Goal: Information Seeking & Learning: Learn about a topic

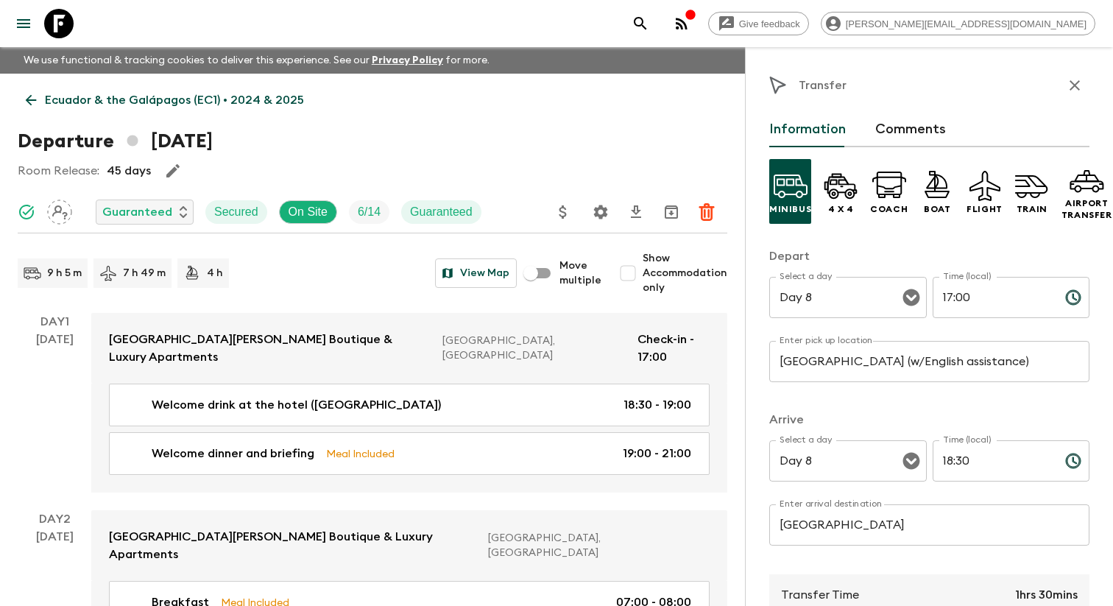
scroll to position [3801, 0]
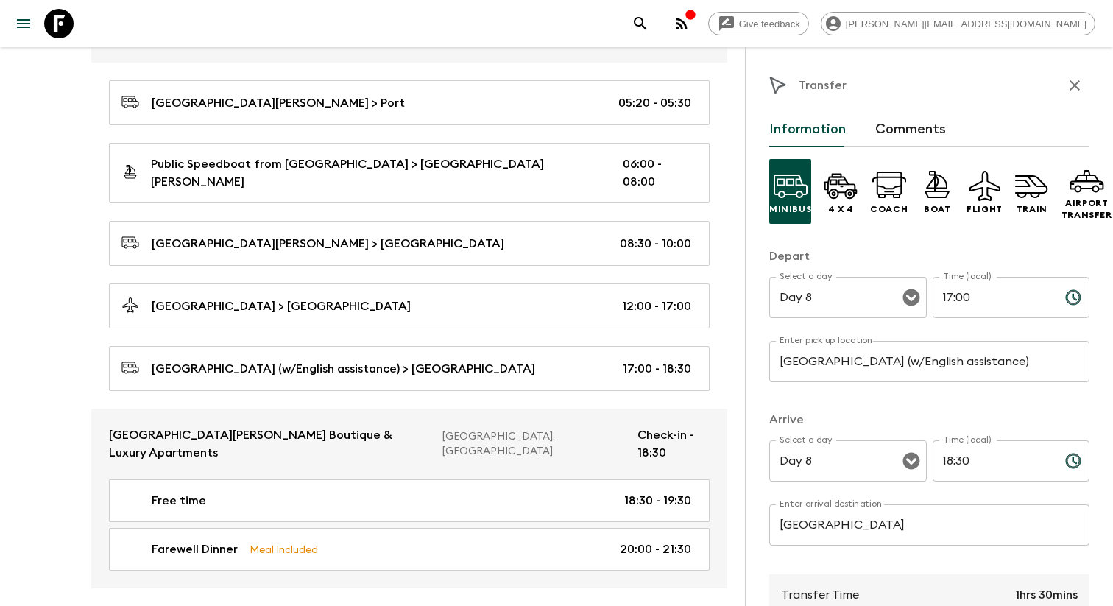
click at [21, 31] on icon "menu" at bounding box center [24, 24] width 18 height 18
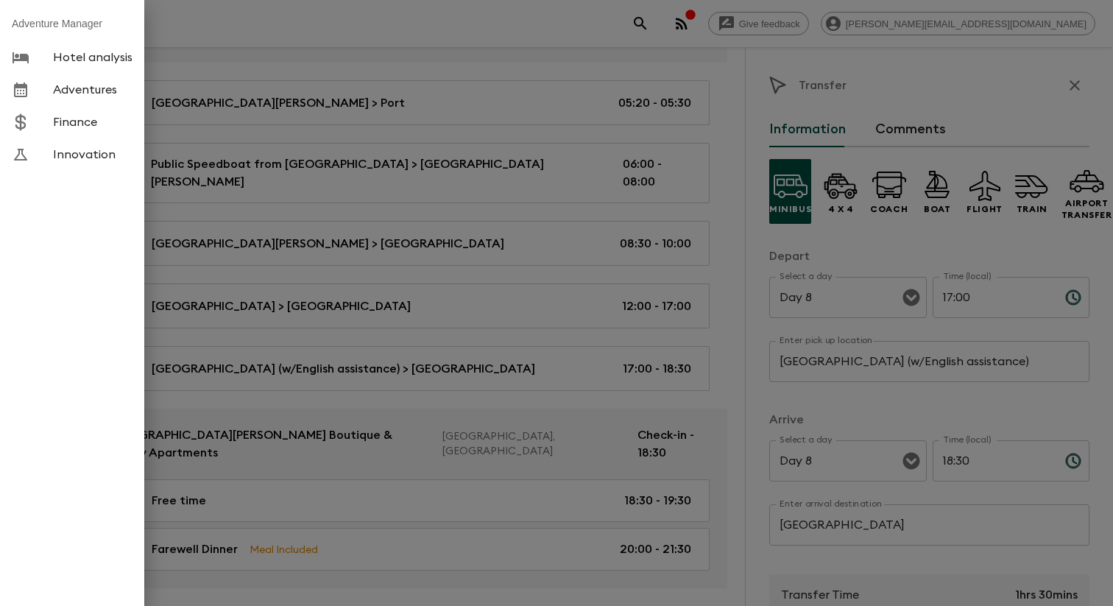
click at [75, 97] on span "Adventures" at bounding box center [93, 89] width 80 height 15
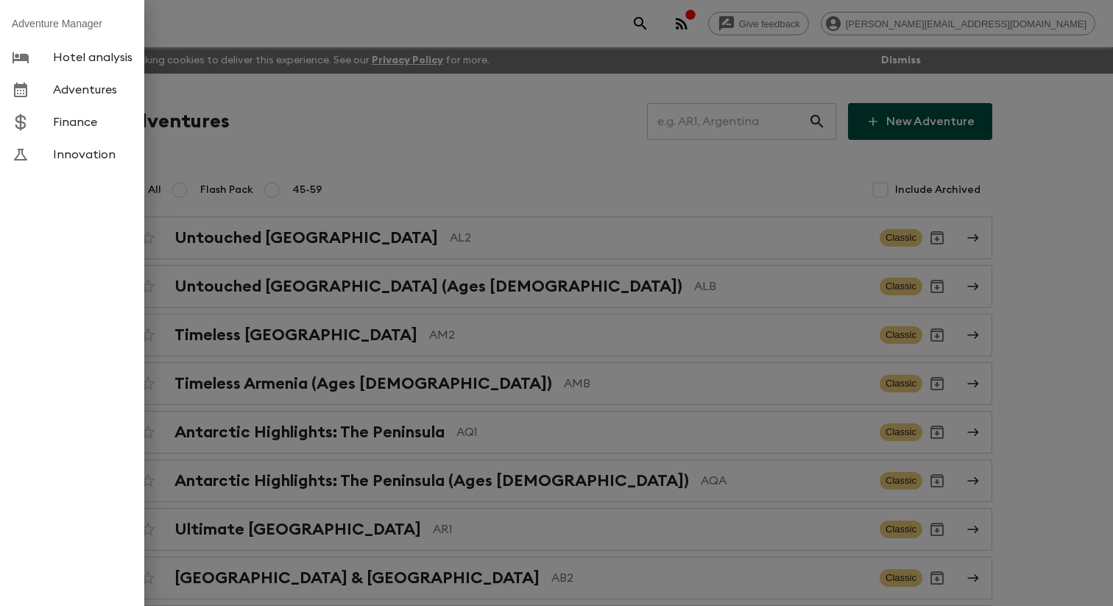
click at [437, 134] on div at bounding box center [556, 303] width 1113 height 606
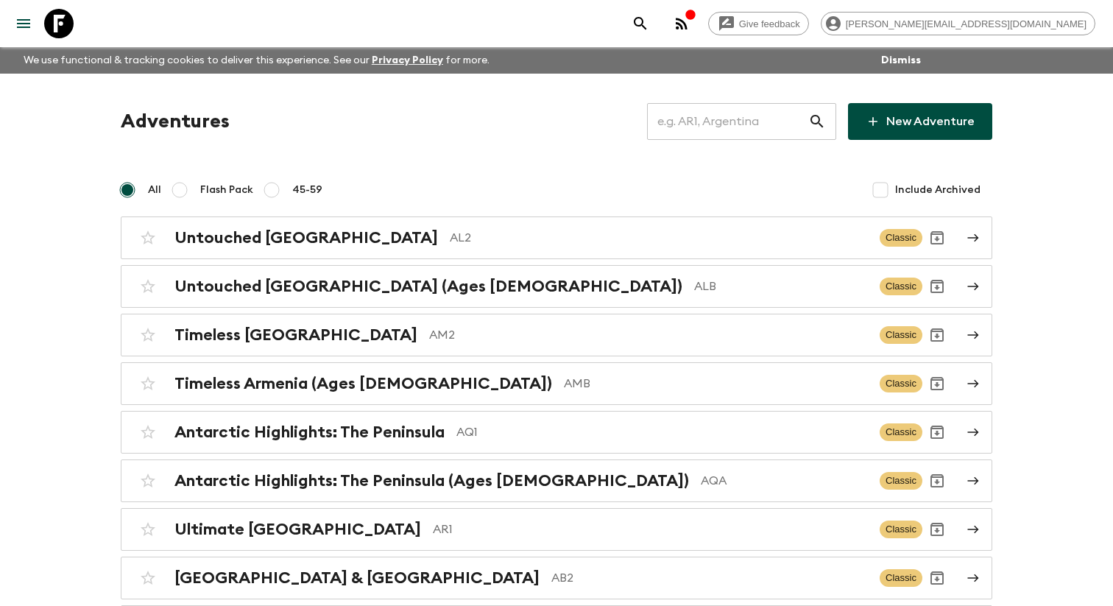
scroll to position [4977, 0]
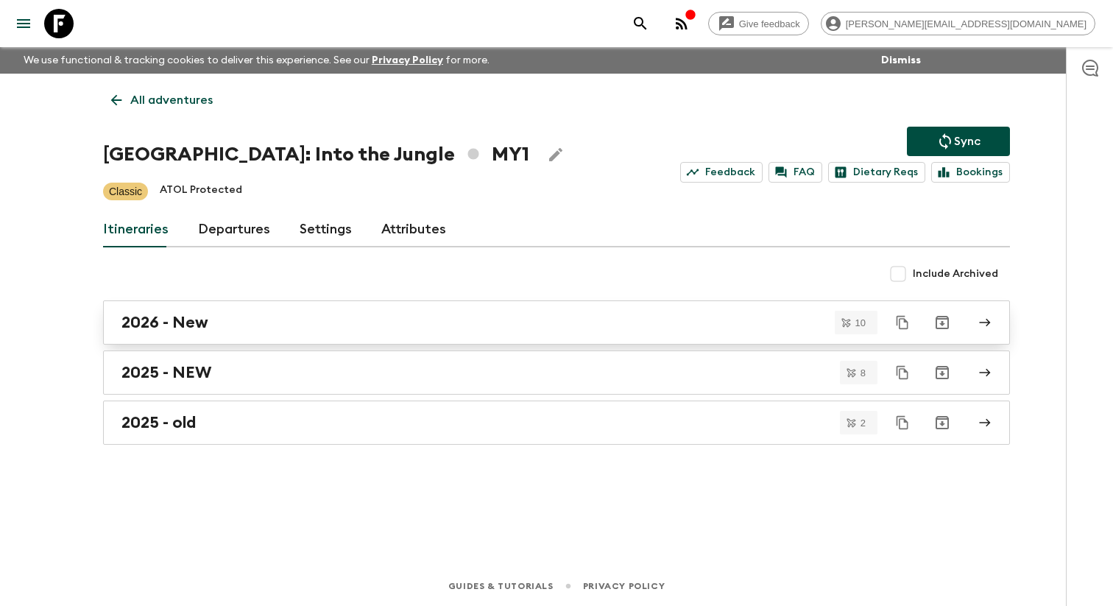
click at [176, 332] on h2 "2026 - New" at bounding box center [164, 322] width 87 height 19
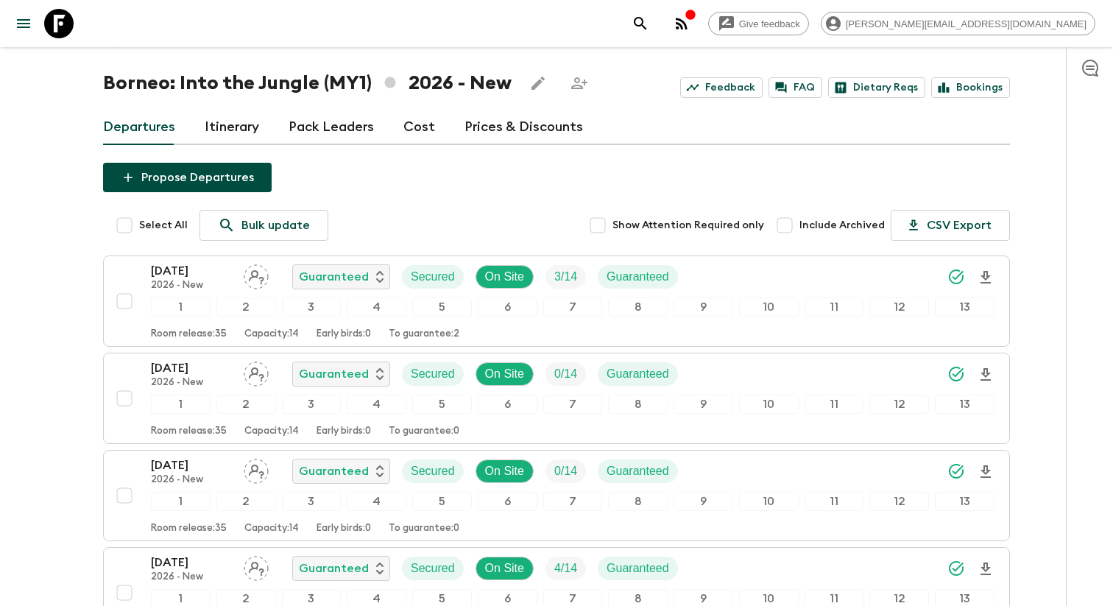
scroll to position [64, 0]
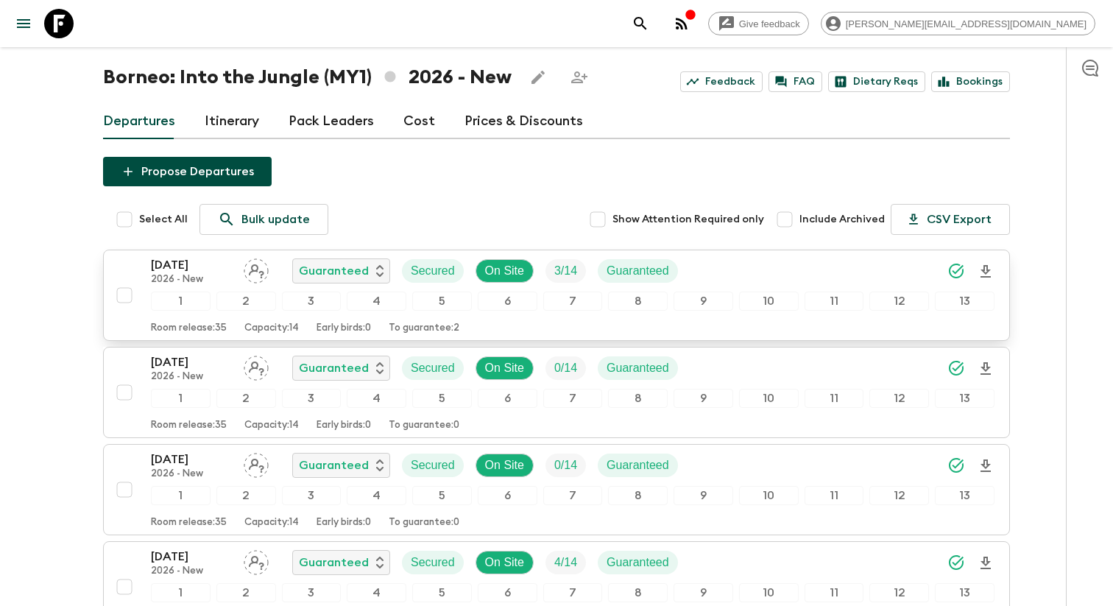
click at [215, 270] on p "[DATE]" at bounding box center [191, 265] width 81 height 18
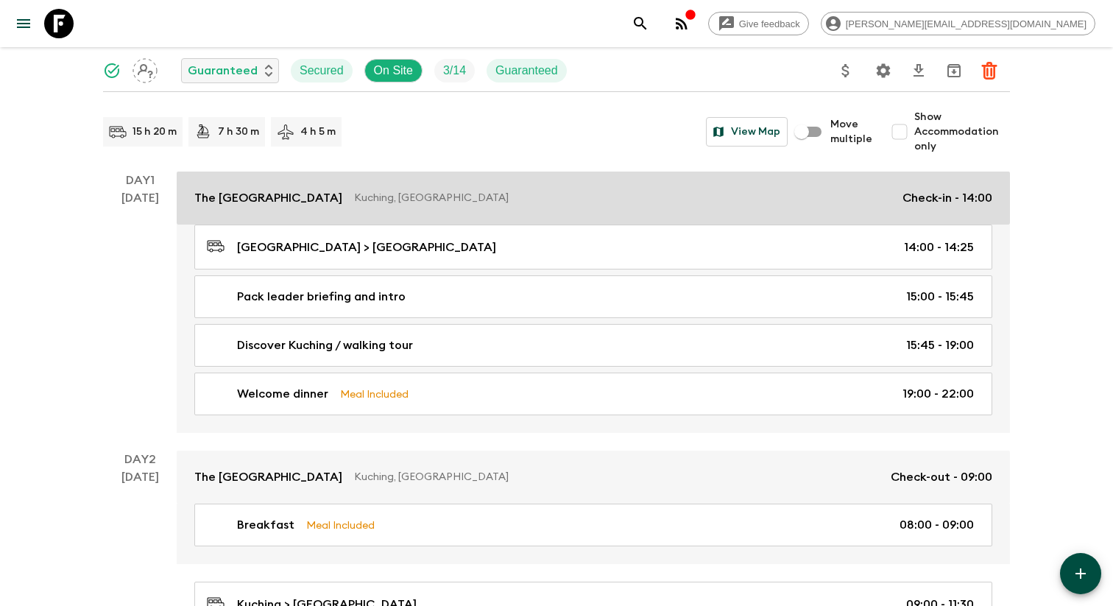
scroll to position [158, 0]
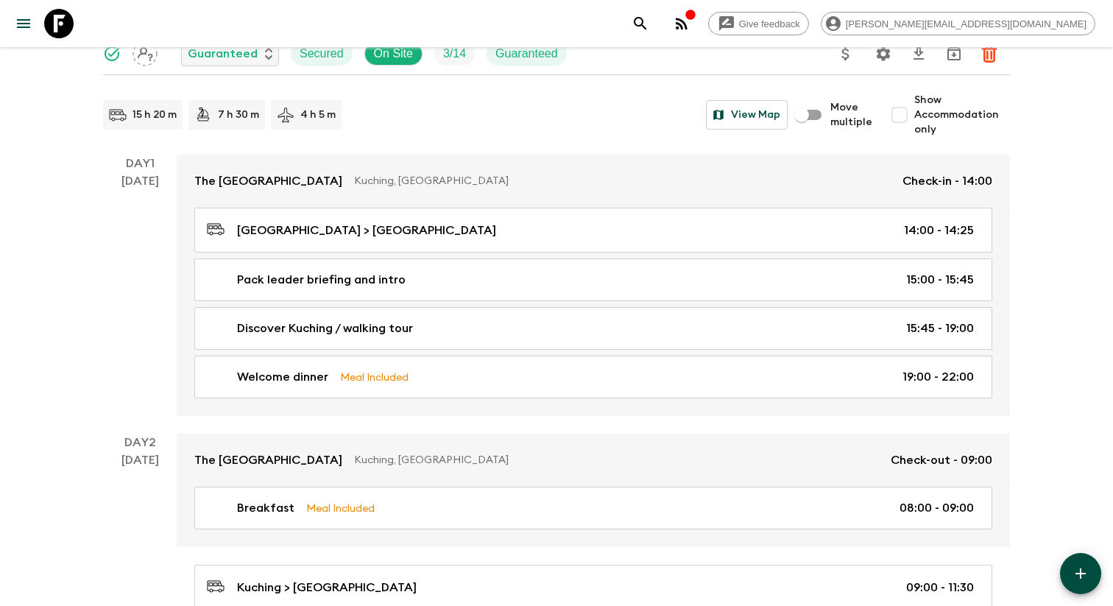
click at [236, 122] on p "7 h 30 m" at bounding box center [238, 114] width 41 height 15
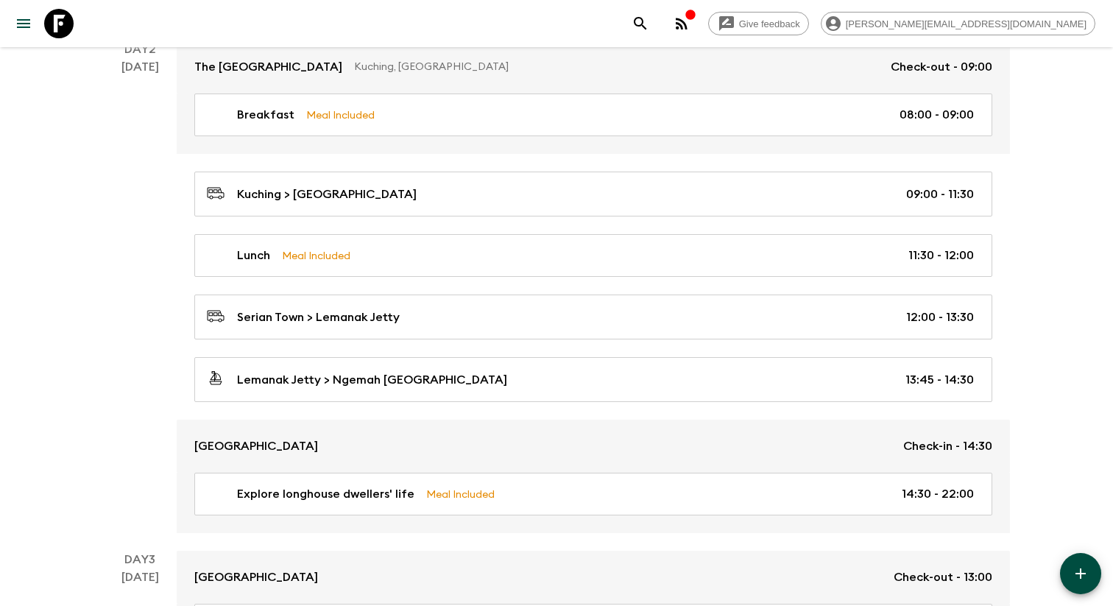
scroll to position [561, 0]
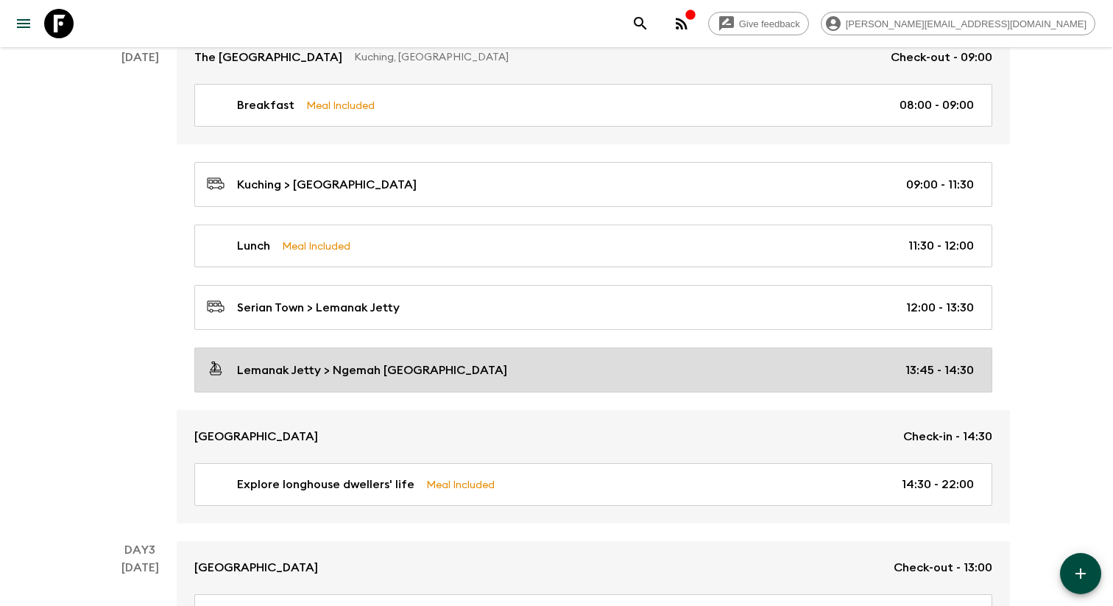
click at [332, 379] on p "Lemanak Jetty > Ngemah [GEOGRAPHIC_DATA]" at bounding box center [372, 370] width 270 height 18
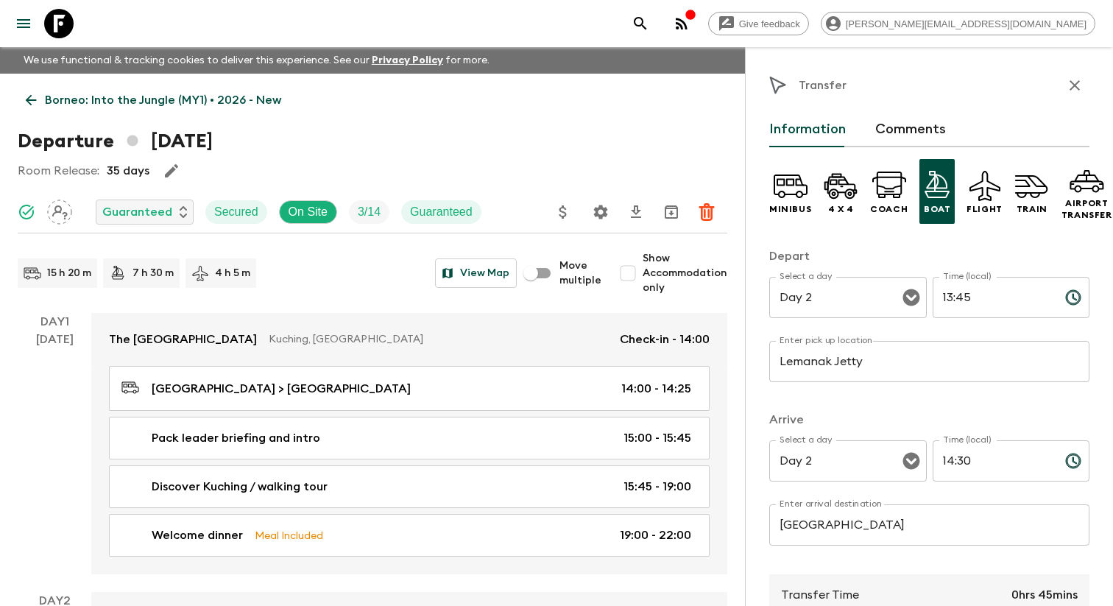
click at [227, 280] on p "4 h 5 m" at bounding box center [232, 273] width 35 height 15
click at [1071, 88] on icon "button" at bounding box center [1075, 85] width 10 height 10
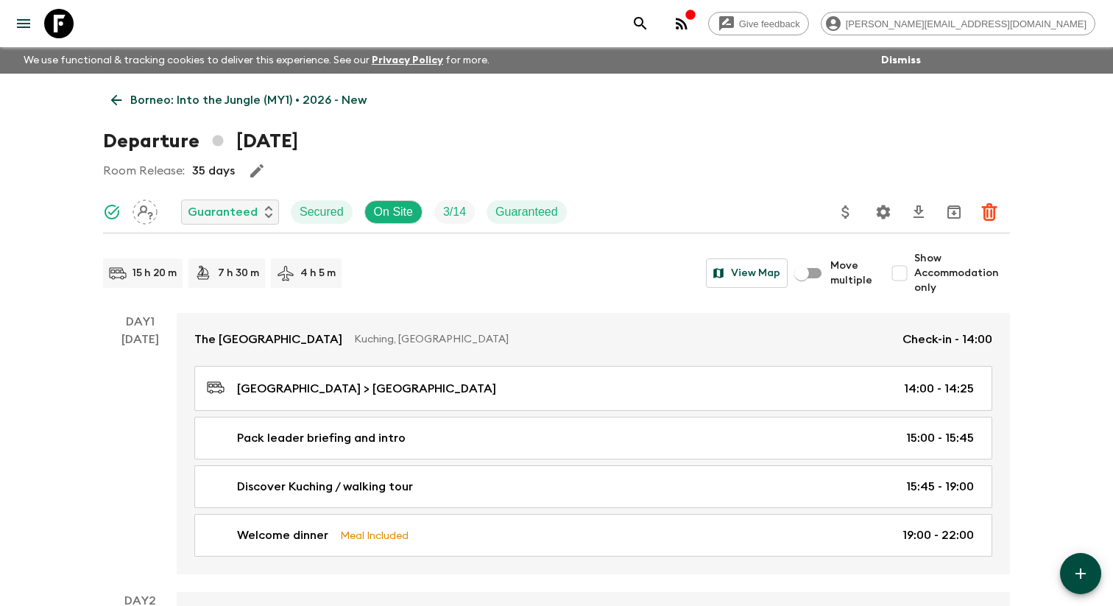
drag, startPoint x: 908, startPoint y: 283, endPoint x: 907, endPoint y: 300, distance: 17.0
click at [908, 283] on input "Show Accommodation only" at bounding box center [899, 272] width 29 height 29
checkbox input "true"
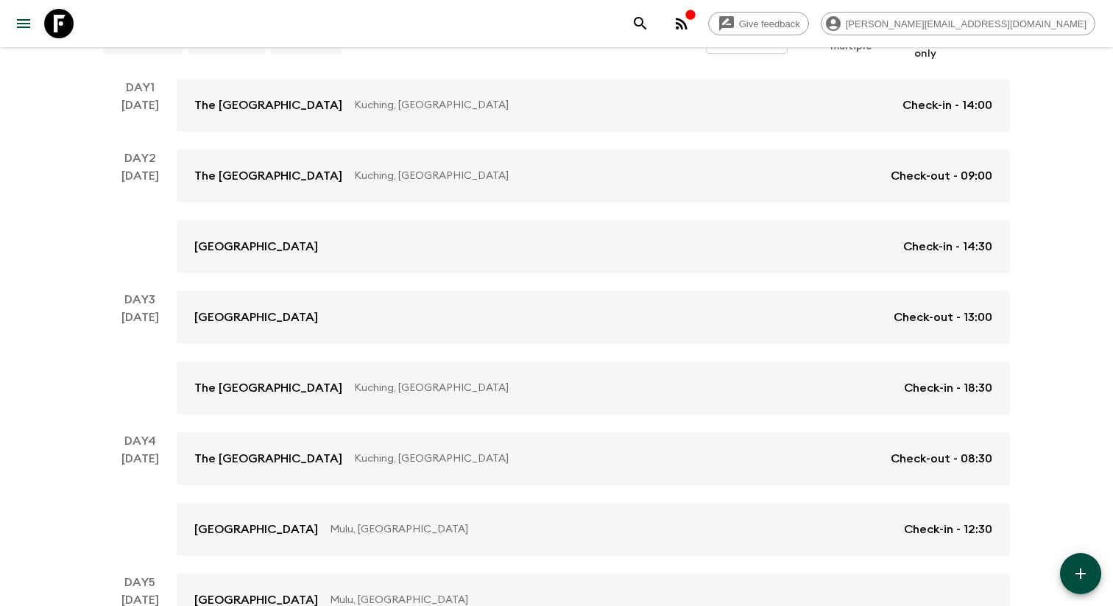
scroll to position [233, 0]
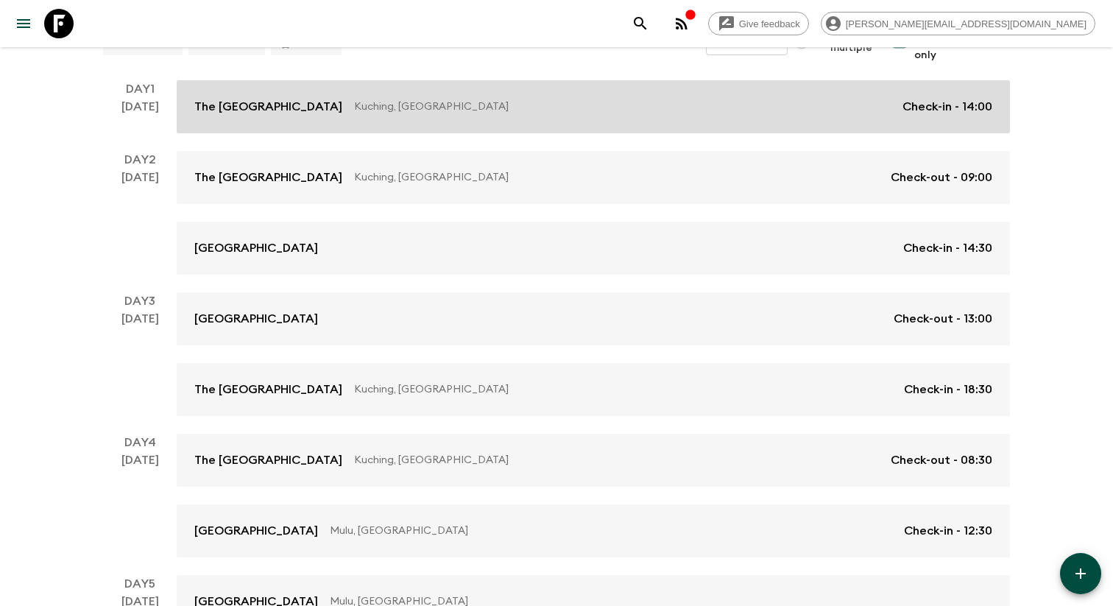
click at [478, 107] on div "The [GEOGRAPHIC_DATA], [GEOGRAPHIC_DATA] Check-in - 14:00" at bounding box center [593, 107] width 798 height 18
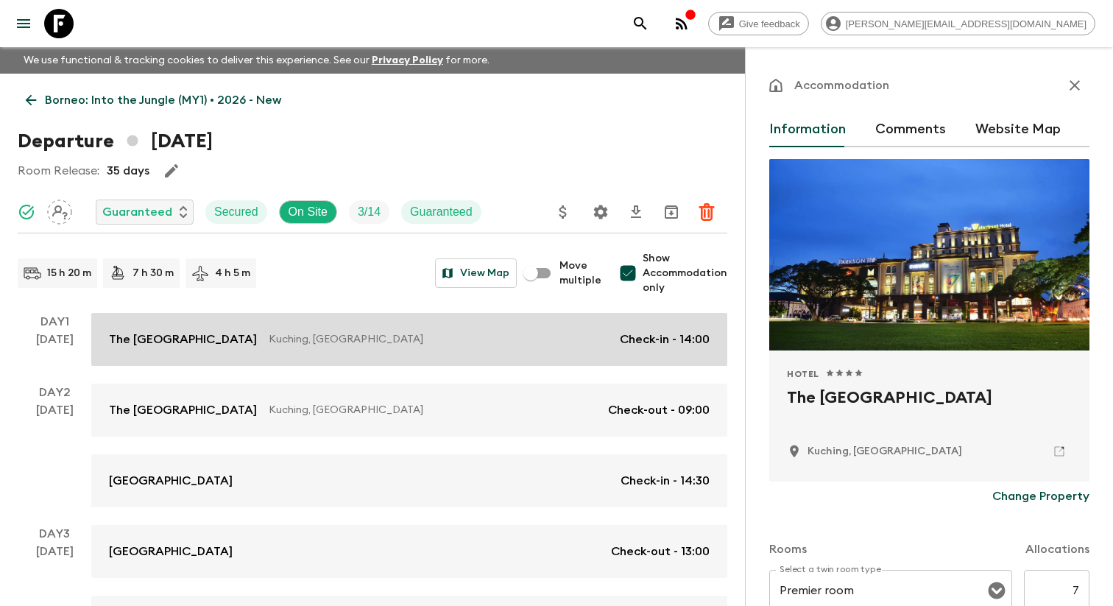
click at [342, 347] on p "Kuching, [GEOGRAPHIC_DATA]" at bounding box center [438, 339] width 339 height 15
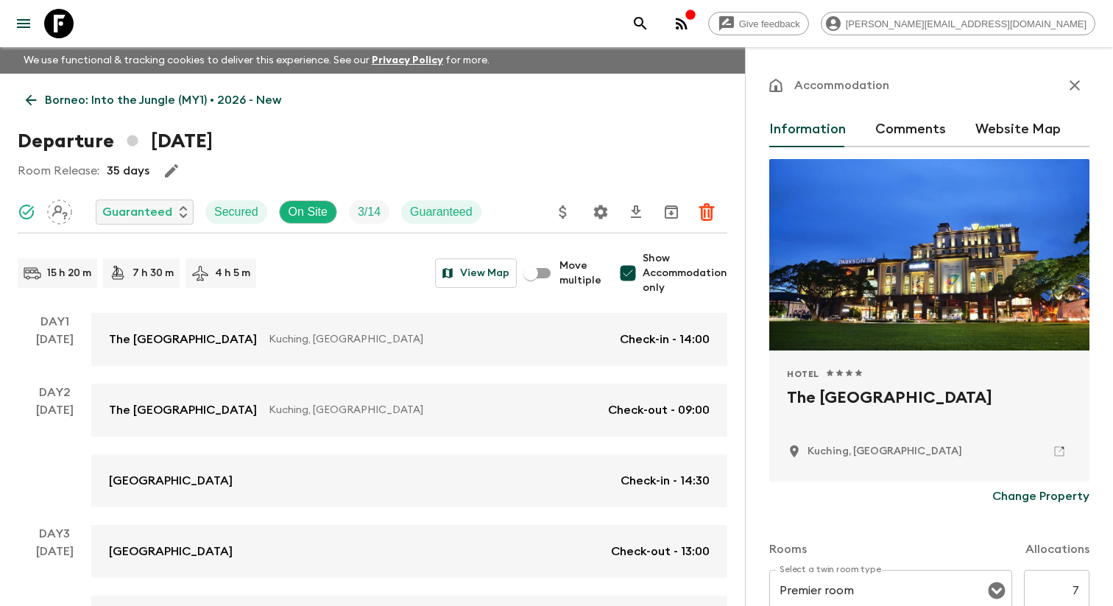
click at [873, 403] on h2 "The [GEOGRAPHIC_DATA]" at bounding box center [929, 409] width 285 height 47
copy div "The [GEOGRAPHIC_DATA]"
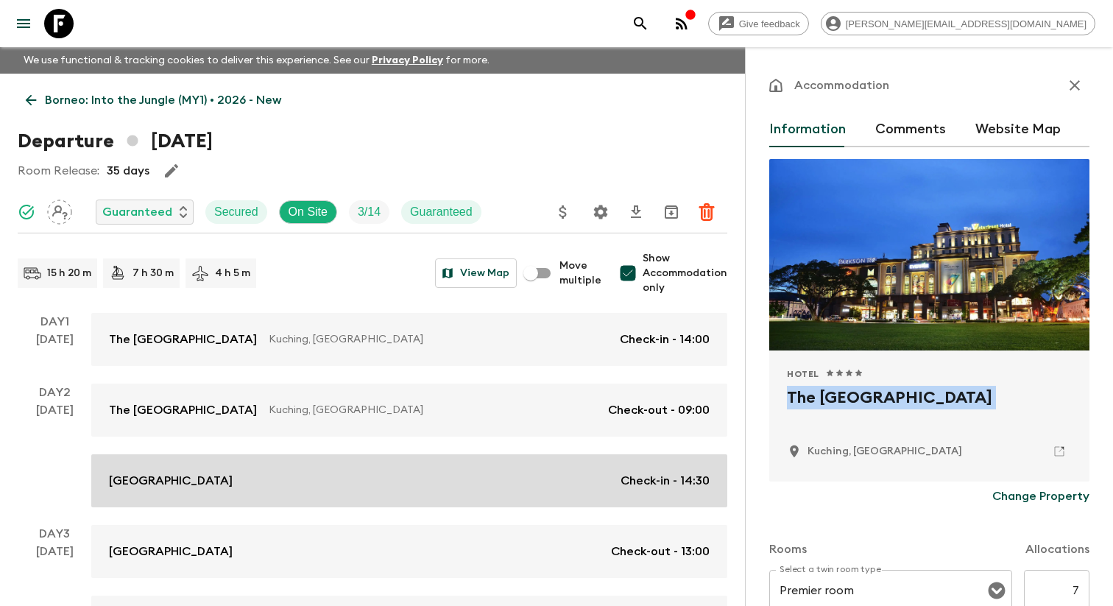
click at [418, 499] on link "[GEOGRAPHIC_DATA] Check-in - 14:30" at bounding box center [409, 480] width 636 height 53
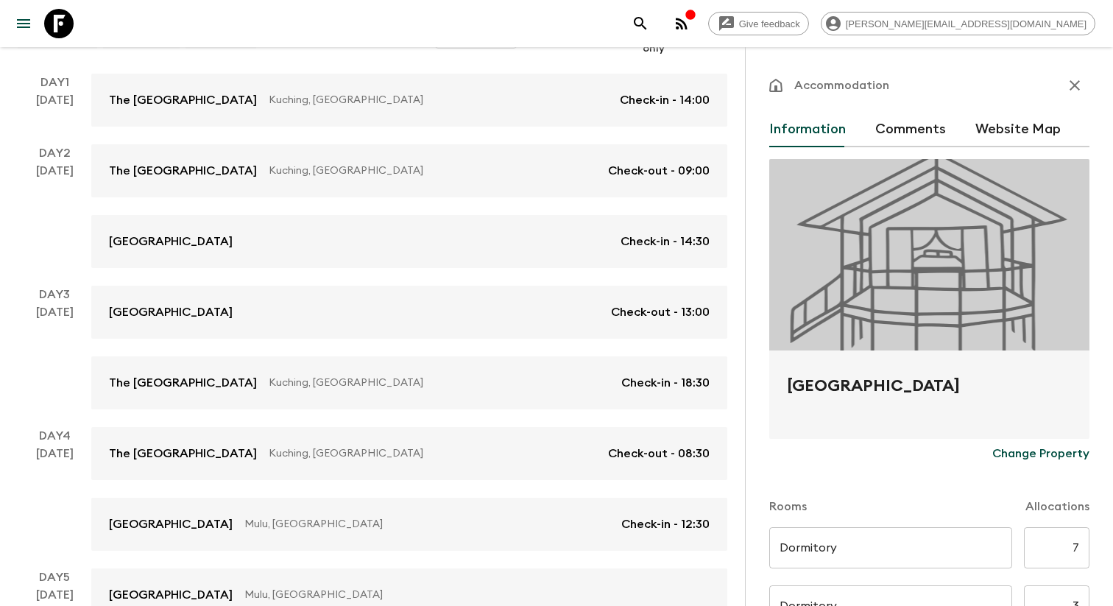
scroll to position [246, 0]
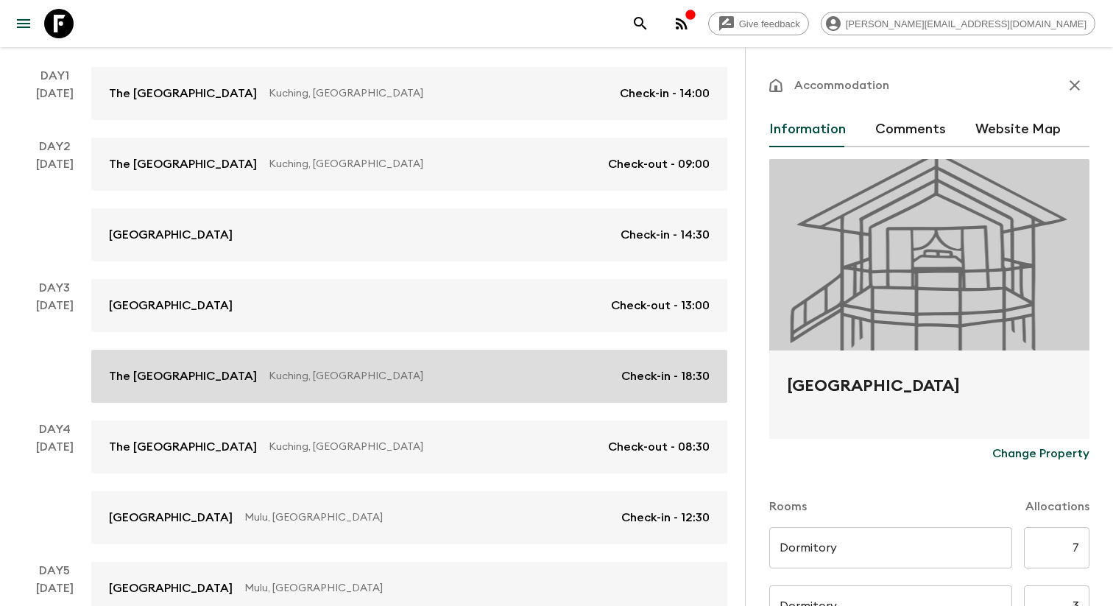
click at [474, 384] on p "Kuching, [GEOGRAPHIC_DATA]" at bounding box center [439, 376] width 341 height 15
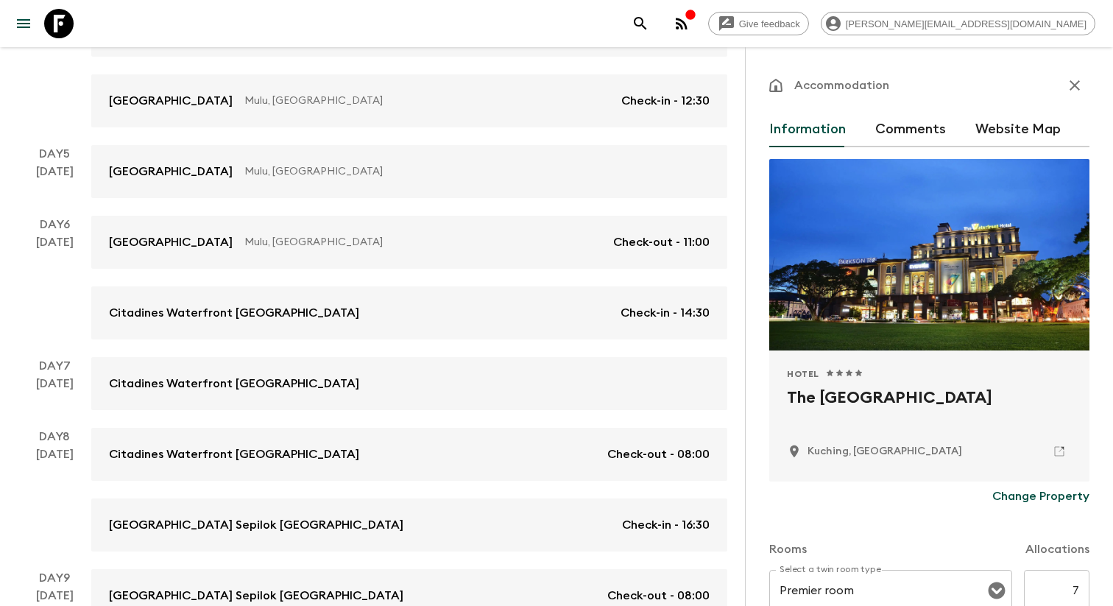
scroll to position [667, 0]
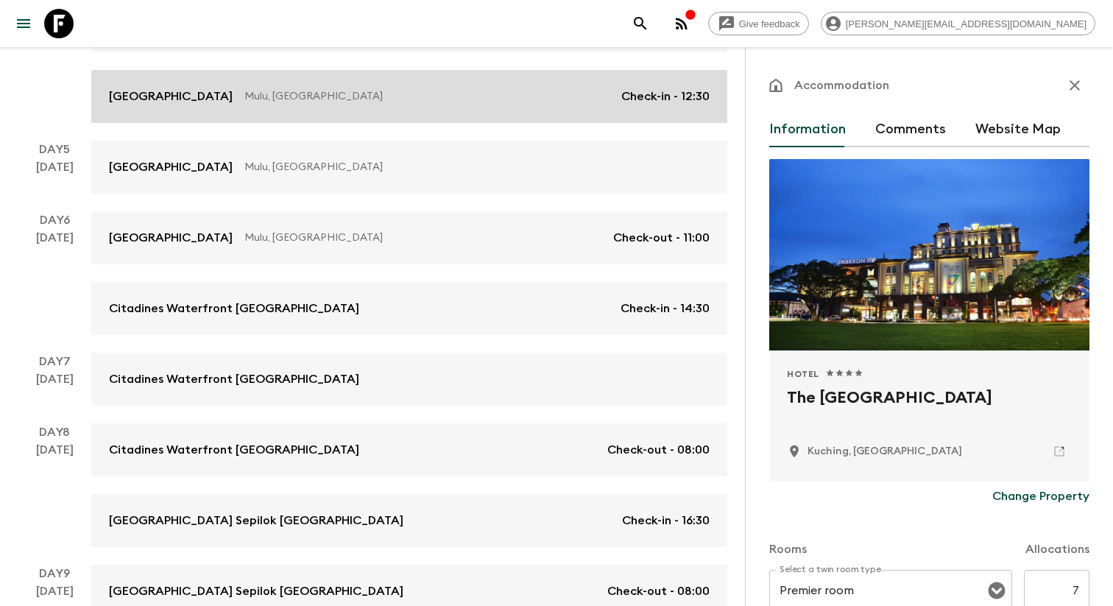
click at [457, 104] on p "Mulu, [GEOGRAPHIC_DATA]" at bounding box center [426, 96] width 365 height 15
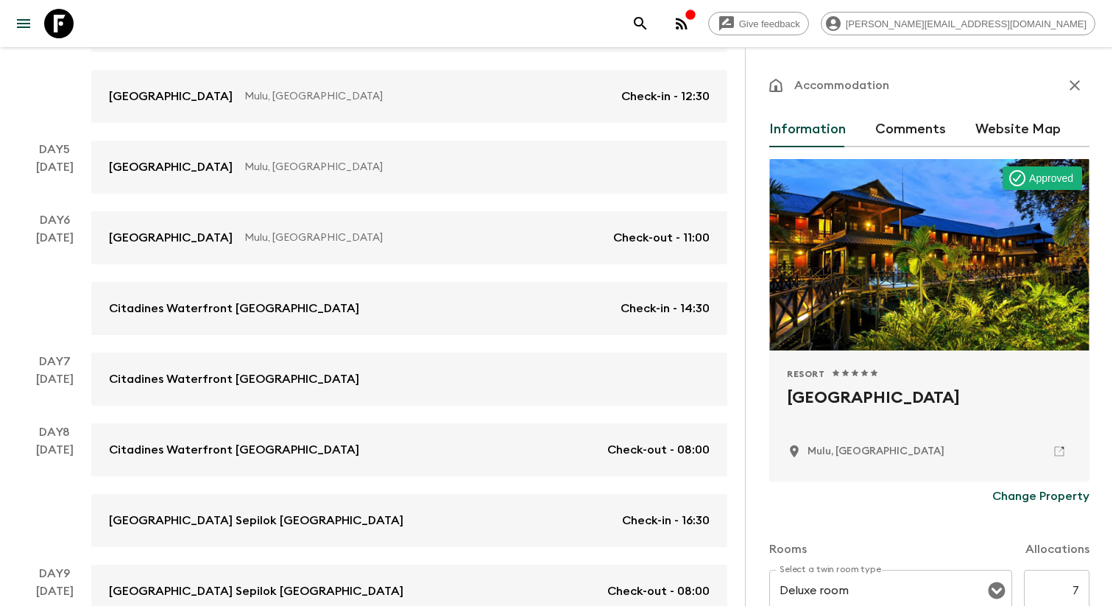
click at [886, 399] on h2 "[GEOGRAPHIC_DATA]" at bounding box center [929, 409] width 285 height 47
copy div "[GEOGRAPHIC_DATA]"
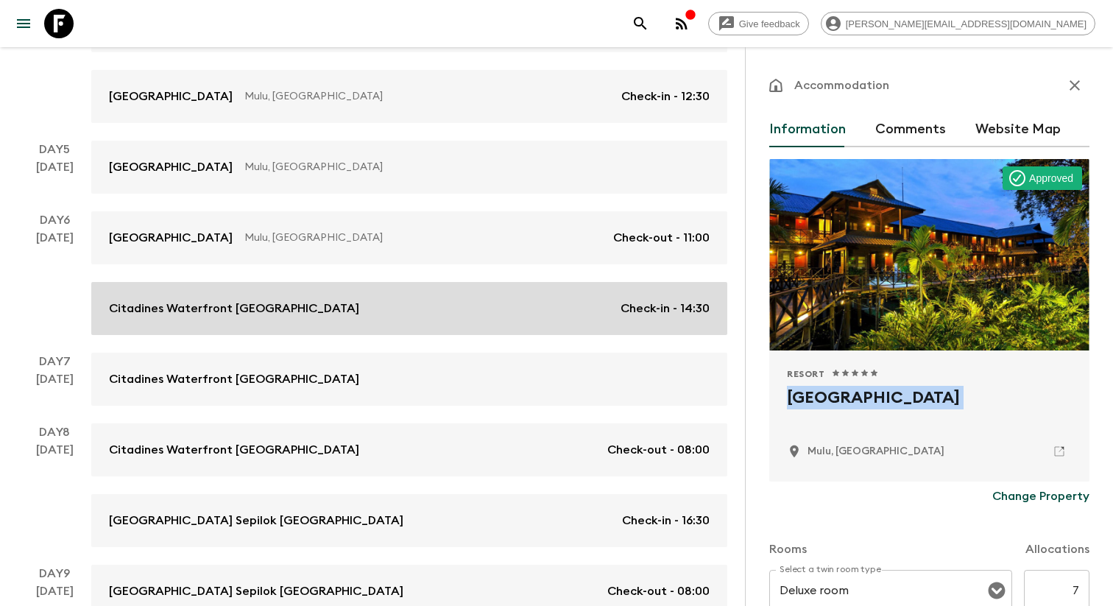
click at [427, 335] on link "Citadines Waterfront [GEOGRAPHIC_DATA] Check-in - 14:30" at bounding box center [409, 308] width 636 height 53
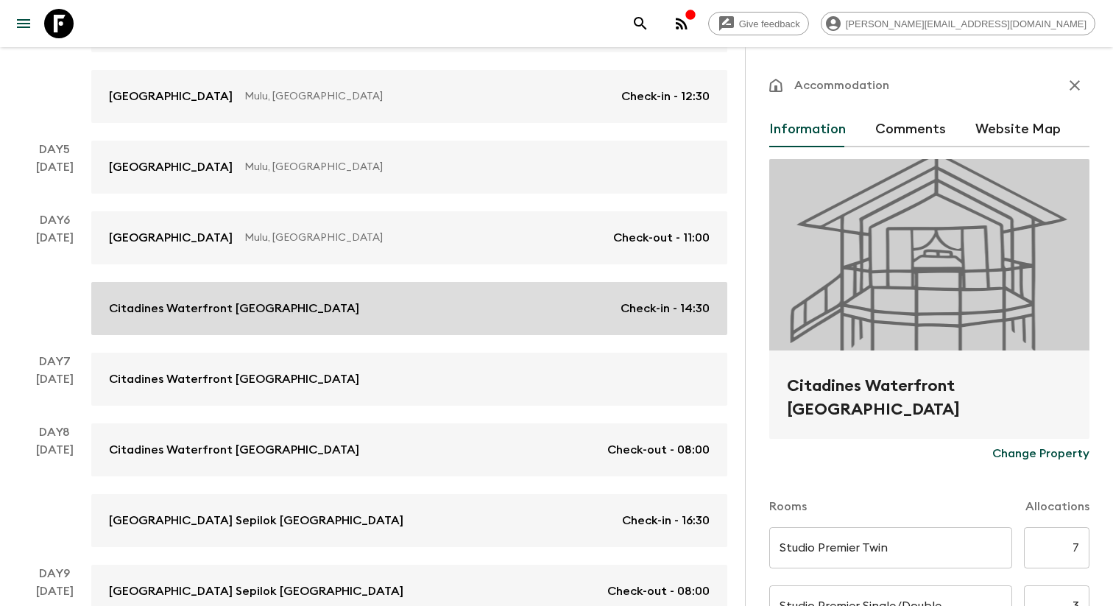
type input "Day 6"
type input "14:30"
type input "Day 8"
type input "08:00"
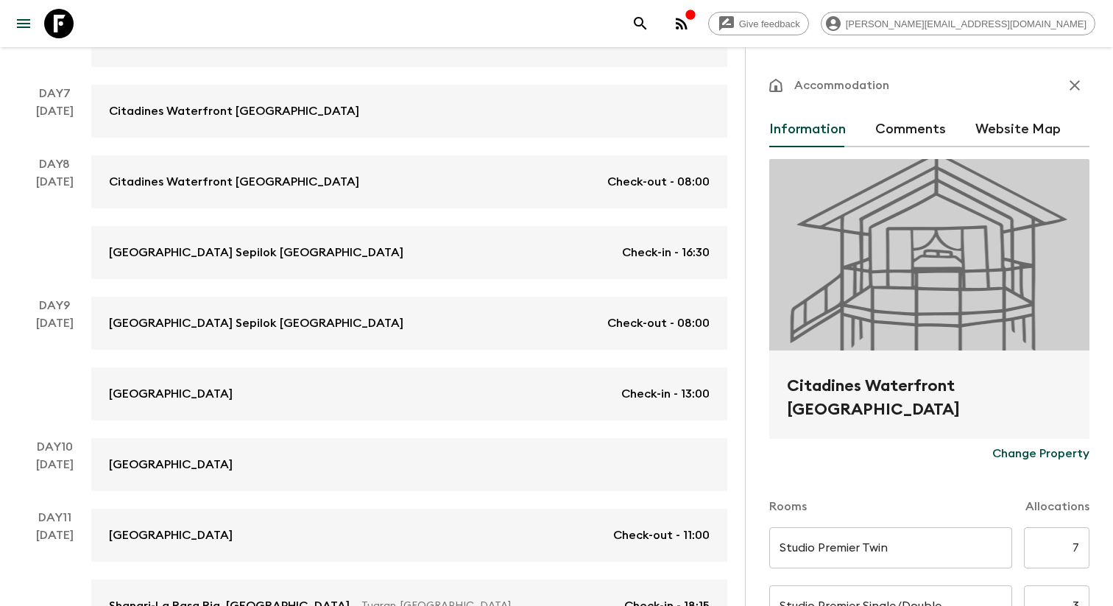
scroll to position [949, 0]
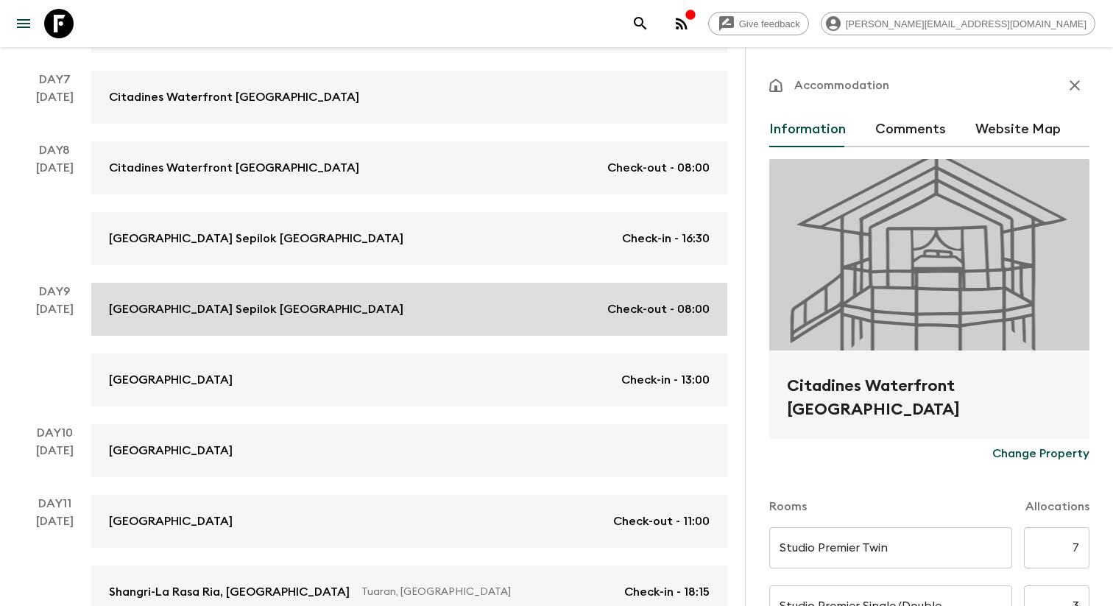
click at [380, 298] on link "[GEOGRAPHIC_DATA] [GEOGRAPHIC_DATA] Check-out - 08:00" at bounding box center [409, 309] width 636 height 53
type input "Deluxe Twin Chalet"
type input "Deluxe Single/Double Chalet"
type input "Day 8"
type input "16:30"
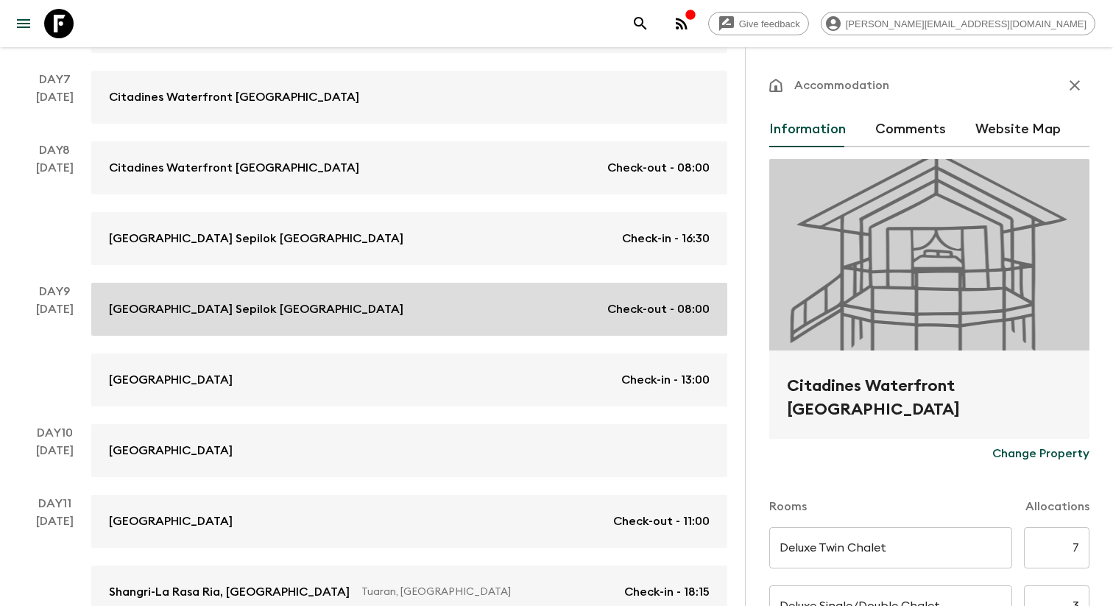
type input "Day 9"
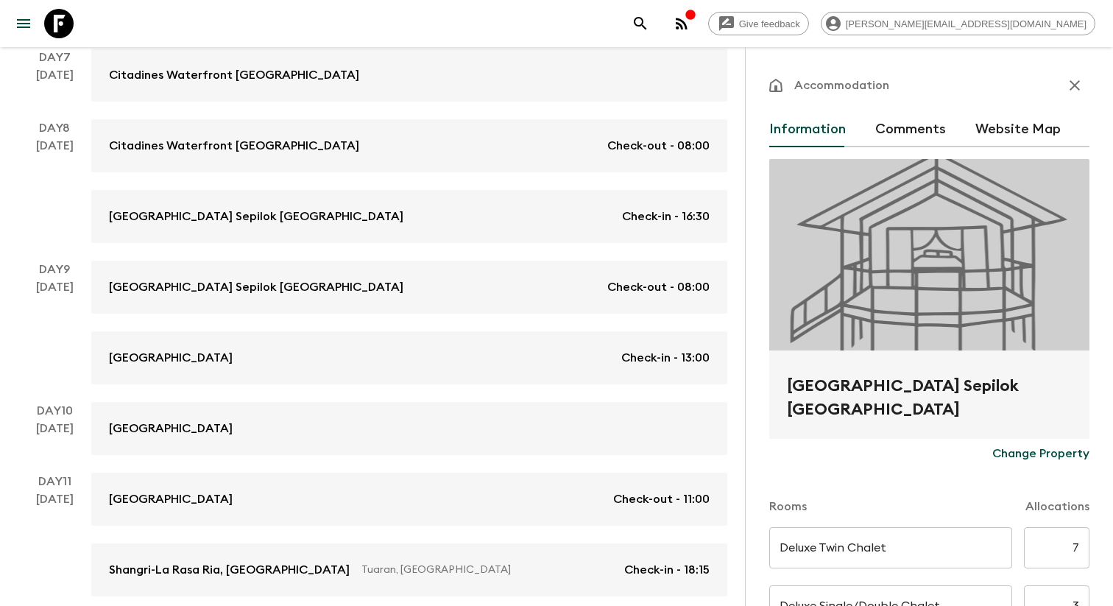
scroll to position [984, 0]
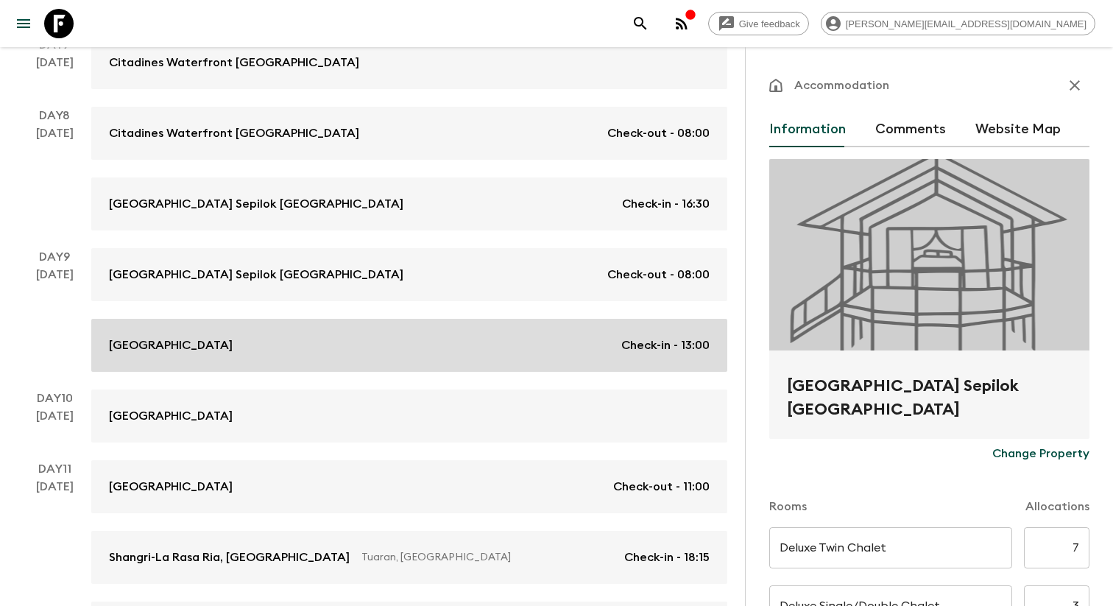
click at [375, 370] on link "[GEOGRAPHIC_DATA] Check-in - 13:00" at bounding box center [409, 345] width 636 height 53
type input "Deluxe Single Chalet"
type input "Day 9"
type input "13:00"
type input "Day 11"
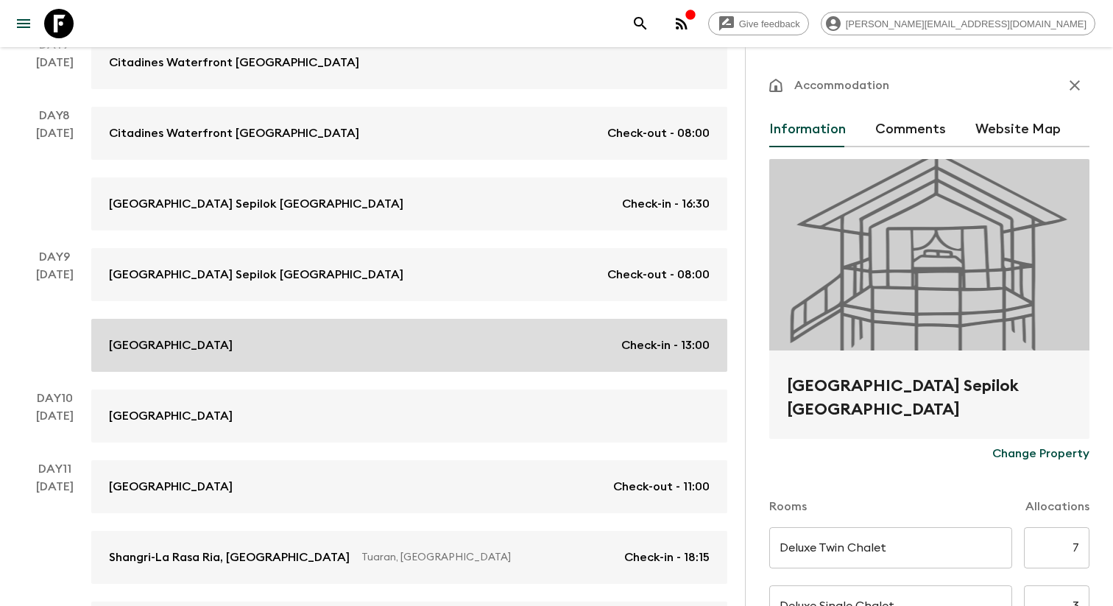
type input "11:00"
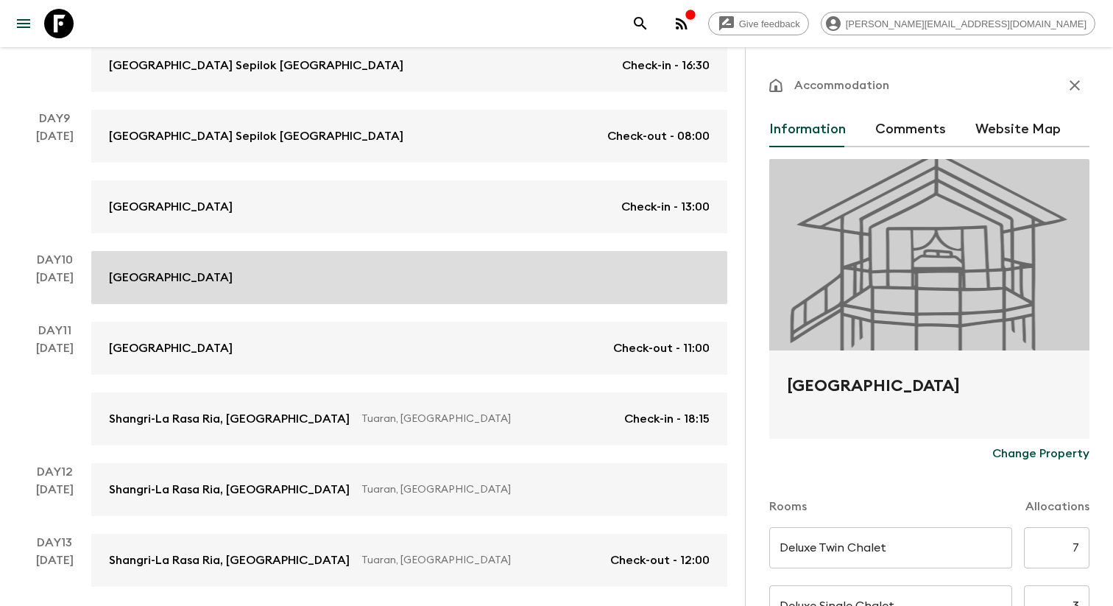
scroll to position [1193, 0]
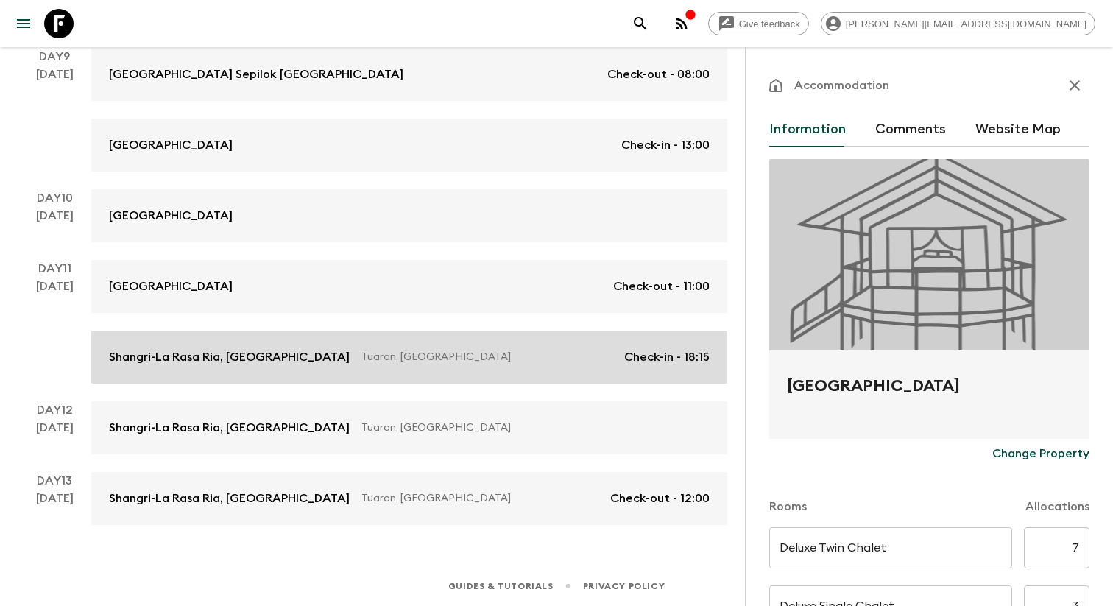
click at [333, 342] on link "Shangri-La Rasa Ria, [GEOGRAPHIC_DATA], [GEOGRAPHIC_DATA] Check-in - 18:15" at bounding box center [409, 357] width 636 height 53
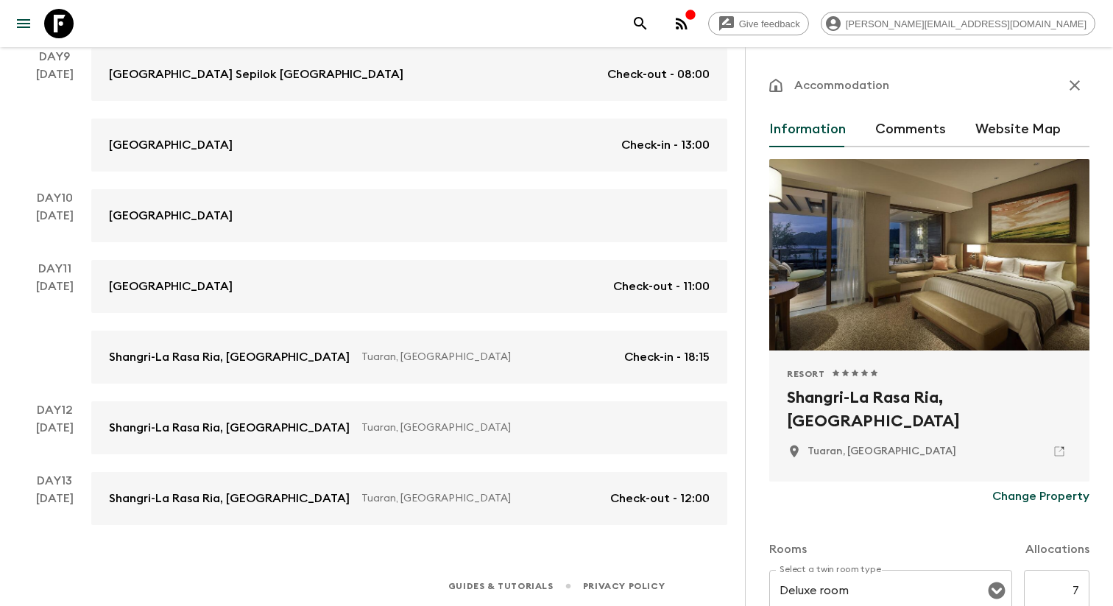
click at [904, 391] on h2 "Shangri-La Rasa Ria, [GEOGRAPHIC_DATA]" at bounding box center [929, 409] width 285 height 47
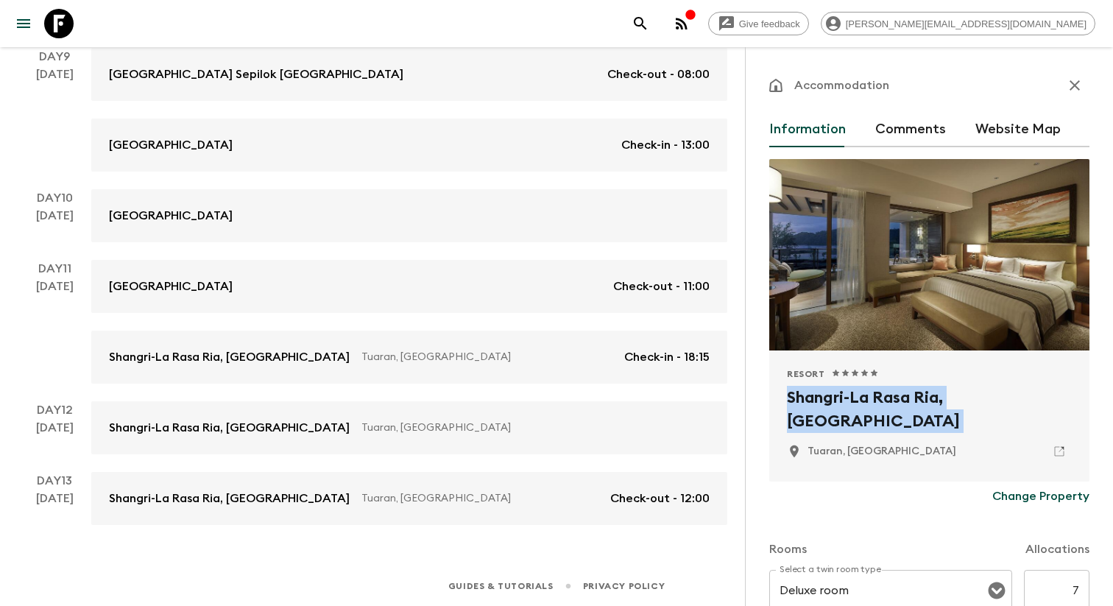
click at [904, 391] on h2 "Shangri-La Rasa Ria, [GEOGRAPHIC_DATA]" at bounding box center [929, 409] width 285 height 47
copy div "Shangri-La Rasa Ria, [GEOGRAPHIC_DATA]"
